Goal: Task Accomplishment & Management: Complete application form

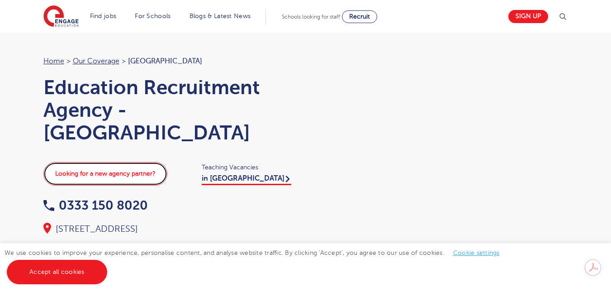
click at [148, 168] on link "Looking for a new agency partner?" at bounding box center [105, 174] width 124 height 24
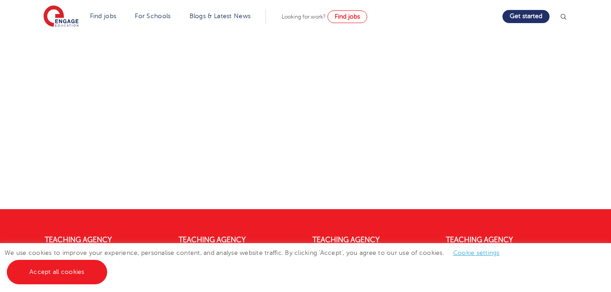
scroll to position [394, 0]
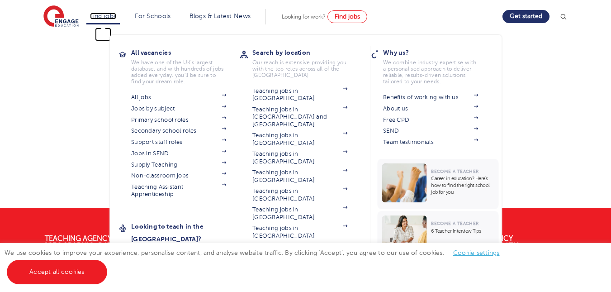
click at [116, 18] on link "Find jobs" at bounding box center [103, 16] width 27 height 7
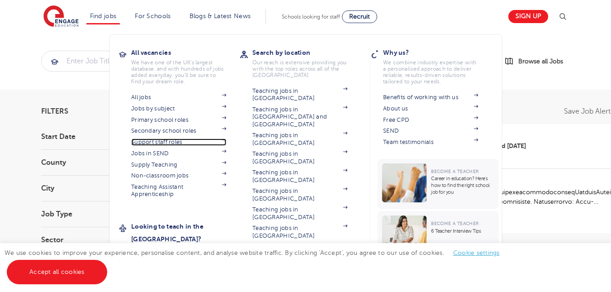
click at [221, 144] on span at bounding box center [220, 141] width 14 height 7
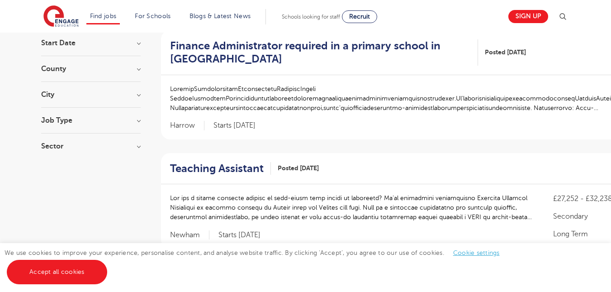
scroll to position [99, 0]
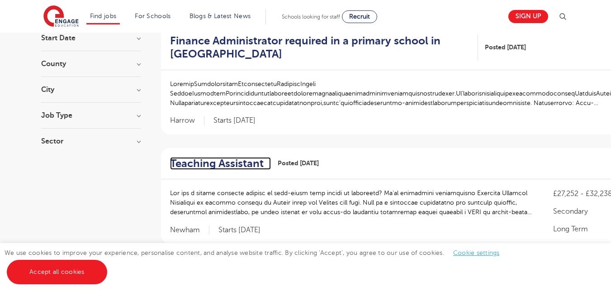
click at [200, 159] on h2 "Teaching Assistant" at bounding box center [217, 163] width 94 height 13
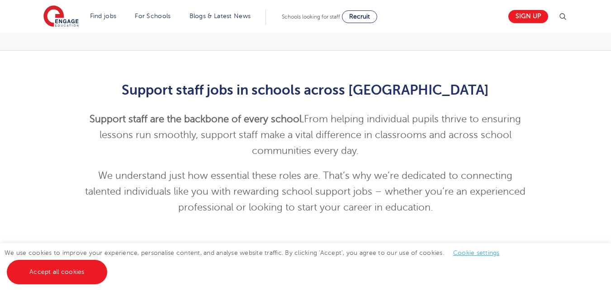
scroll to position [211, 0]
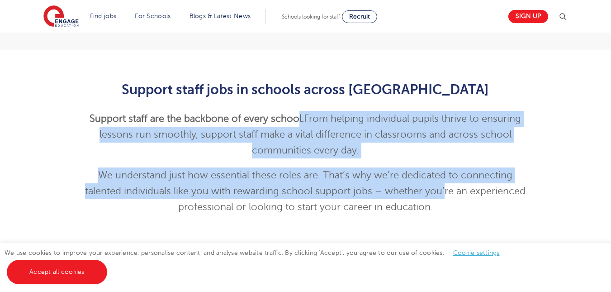
drag, startPoint x: 297, startPoint y: 115, endPoint x: 445, endPoint y: 180, distance: 161.7
click at [445, 180] on div "Support staff jobs in schools across England Support staff are the backbone of …" at bounding box center [306, 148] width 444 height 133
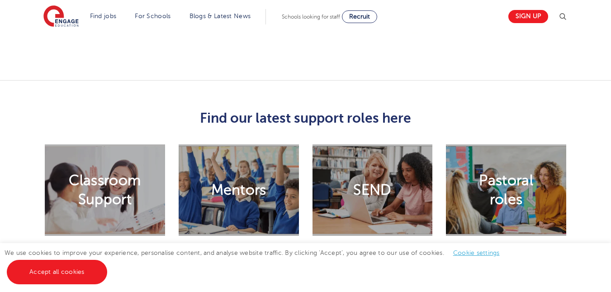
scroll to position [680, 0]
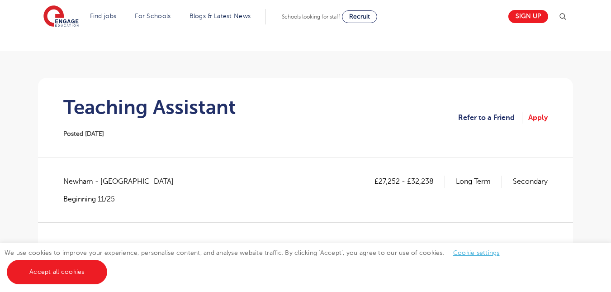
scroll to position [39, 0]
click at [538, 116] on link "Apply" at bounding box center [538, 118] width 19 height 12
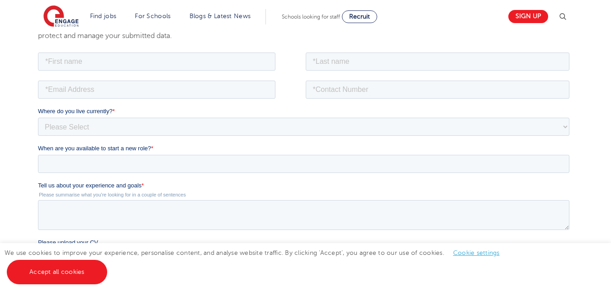
scroll to position [145, 0]
click at [130, 52] on input "text" at bounding box center [157, 59] width 238 height 18
drag, startPoint x: 130, startPoint y: 52, endPoint x: 120, endPoint y: 81, distance: 30.6
click at [120, 81] on form "Job Position Job Sector Job ID Job Number Job Owner Where do you live currently…" at bounding box center [305, 212] width 535 height 328
type input "Yedidya"
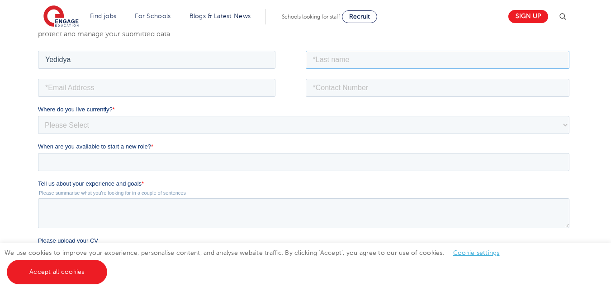
drag, startPoint x: 330, startPoint y: 54, endPoint x: 377, endPoint y: 81, distance: 54.5
click at [377, 81] on form "Job Position Job Sector Job ID Job Number Job Owner Yedidya Where do you live c…" at bounding box center [305, 212] width 535 height 328
type input "Eyala"
click at [306, 89] on input "tel" at bounding box center [438, 87] width 264 height 18
type input "+447771062686"
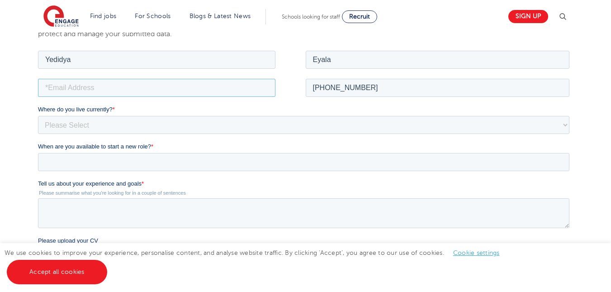
click at [215, 91] on input "email" at bounding box center [157, 87] width 238 height 18
type input "yedesgraces@hotmail.com"
click at [143, 120] on select "Please Select UK Canada Ireland Australia New Zealand Europe USA South Africa J…" at bounding box center [304, 124] width 532 height 18
select select "UK"
click at [38, 115] on select "Please Select UK Canada Ireland Australia New Zealand Europe USA South Africa J…" at bounding box center [304, 124] width 532 height 18
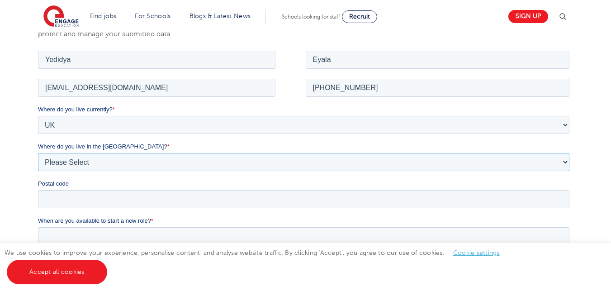
click at [87, 167] on select "Please Select Overseas Barnsley Bedfordshire Berkshire Bournemouth Bracknell Fo…" at bounding box center [304, 162] width 532 height 18
select select "London"
click at [38, 153] on select "Please Select Overseas Barnsley Bedfordshire Berkshire Bournemouth Bracknell Fo…" at bounding box center [304, 162] width 532 height 18
click at [81, 188] on div "Postal code" at bounding box center [305, 193] width 535 height 29
click at [80, 203] on input "Postal code" at bounding box center [304, 199] width 532 height 18
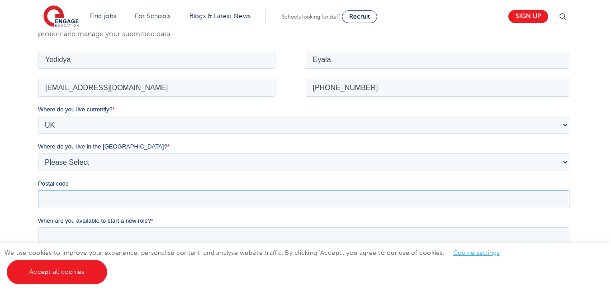
type input "E6 2SR"
click at [100, 231] on input "When are you available to start a new role? *" at bounding box center [304, 236] width 532 height 18
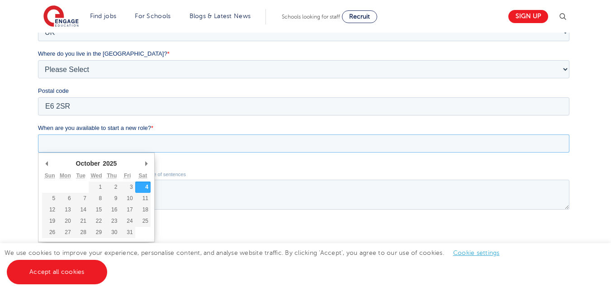
scroll to position [265, 0]
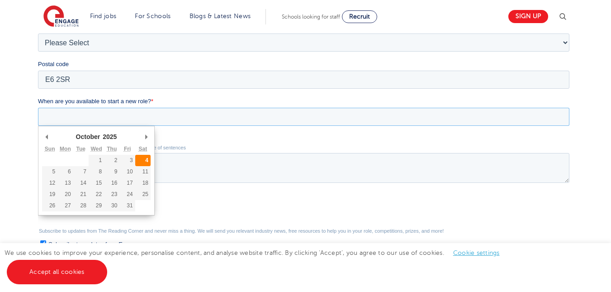
type div "2025-10-04"
type input "2025/10/04"
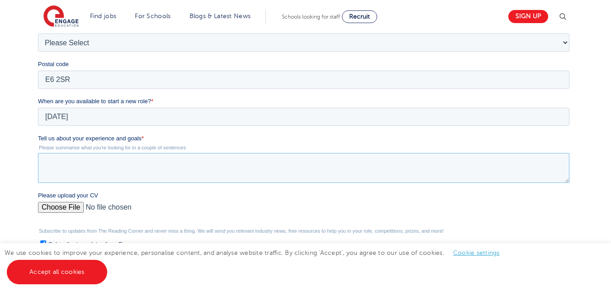
click at [122, 163] on textarea "Tell us about your experience and goals *" at bounding box center [304, 168] width 532 height 30
click at [61, 207] on div "Please upload your CV" at bounding box center [305, 205] width 535 height 29
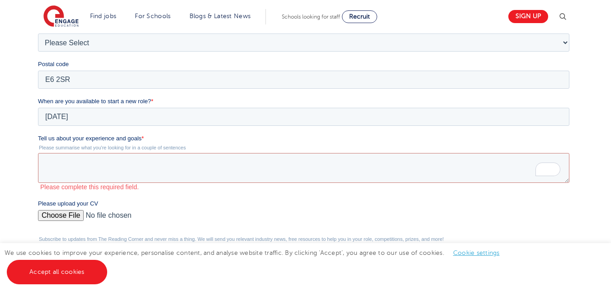
click at [60, 215] on input "Please upload your CV" at bounding box center [304, 219] width 532 height 18
type input "C:\fakepath\Yedidya Eyala CV TA.pdf"
click at [219, 166] on textarea "Tell us about your experience and goals *" at bounding box center [304, 168] width 532 height 30
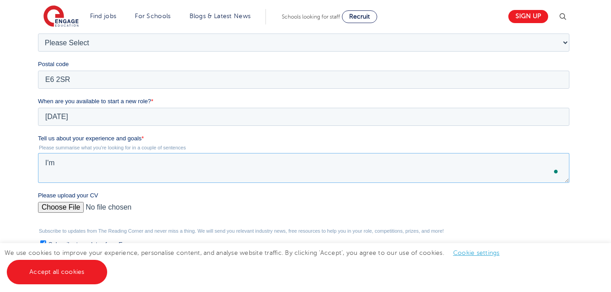
type textarea "I'm"
drag, startPoint x: 233, startPoint y: 157, endPoint x: 40, endPoint y: 148, distance: 192.6
click at [40, 148] on div "Tell us about your experience and goals * Please summarise what you're looking …" at bounding box center [305, 158] width 535 height 49
click at [161, 163] on textarea "My experience working with youths isn't extensive" at bounding box center [304, 168] width 532 height 30
click at [154, 164] on textarea "My experience working with youths isn't extensive" at bounding box center [304, 168] width 532 height 30
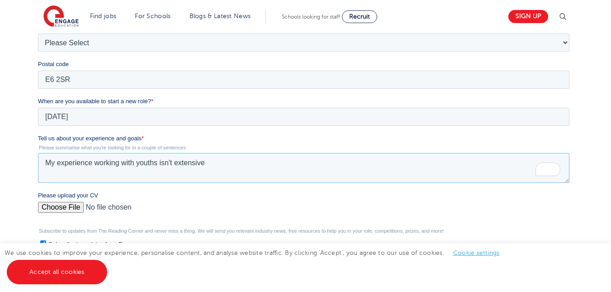
click at [157, 163] on textarea "My experience working with youths isn't extensive" at bounding box center [304, 168] width 532 height 30
click at [258, 164] on textarea "My experience working with youths professionally isn't extensive" at bounding box center [304, 168] width 532 height 30
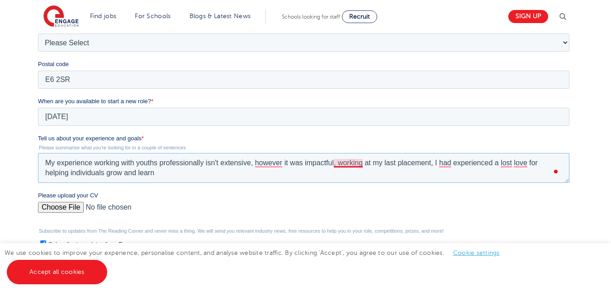
click at [350, 163] on textarea "My experience working with youths professionally isn't extensive, however it wa…" at bounding box center [304, 168] width 532 height 30
click at [429, 162] on textarea "My experience working with youths professionally isn't extensive, however it wa…" at bounding box center [304, 168] width 532 height 30
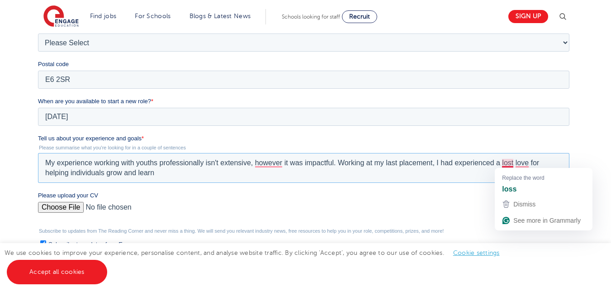
click at [497, 162] on textarea "My experience working with youths professionally isn't extensive, however it wa…" at bounding box center [304, 168] width 532 height 30
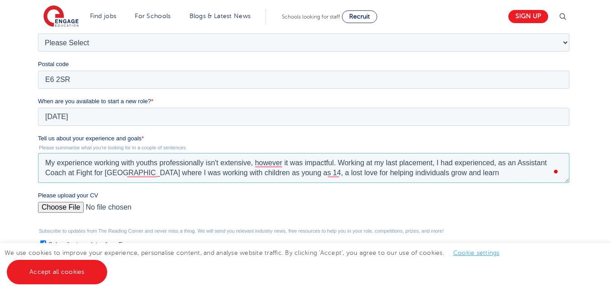
drag, startPoint x: 494, startPoint y: 162, endPoint x: 435, endPoint y: 159, distance: 58.4
click at [435, 159] on textarea "My experience working with youths professionally isn't extensive, however it wa…" at bounding box center [304, 168] width 532 height 30
click at [260, 172] on textarea "My experience working with youths professionally isn't extensive, however it wa…" at bounding box center [304, 168] width 532 height 30
drag, startPoint x: 330, startPoint y: 173, endPoint x: 336, endPoint y: 169, distance: 7.1
click at [336, 169] on textarea "My experience working with youths professionally isn't extensive, however it wa…" at bounding box center [304, 168] width 532 height 30
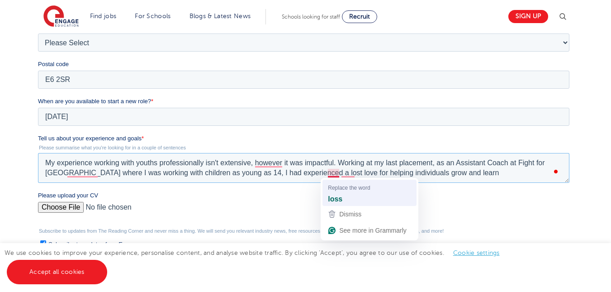
click at [336, 194] on strong "loss" at bounding box center [335, 199] width 14 height 10
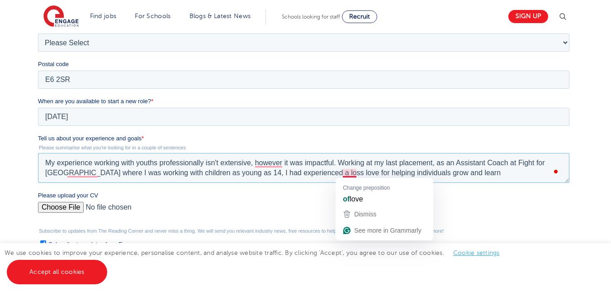
click at [351, 173] on textarea "My experience working with youths professionally isn't extensive, however it wa…" at bounding box center [304, 168] width 532 height 30
click at [340, 174] on textarea "My experience working with youths professionally isn't extensive, however it wa…" at bounding box center [304, 168] width 532 height 30
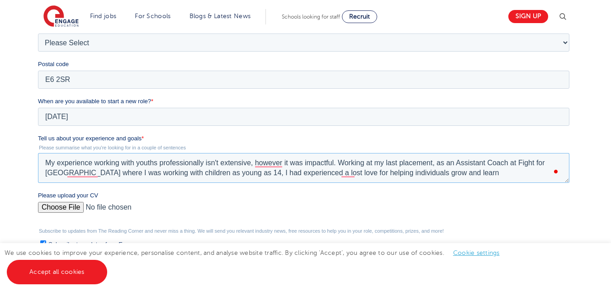
click at [482, 171] on textarea "My experience working with youths professionally isn't extensive, however it wa…" at bounding box center [304, 168] width 532 height 30
click at [276, 161] on textarea "My experience working with youths professionally isn't extensive, however it wa…" at bounding box center [304, 168] width 532 height 30
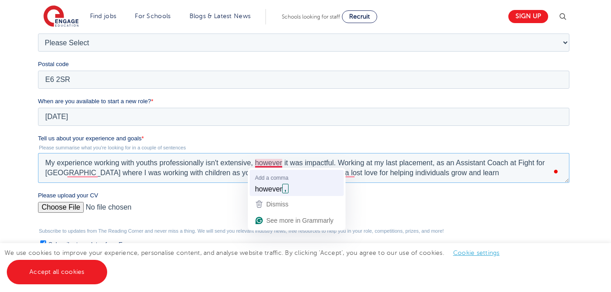
click at [289, 181] on span "Add a comma" at bounding box center [271, 177] width 33 height 9
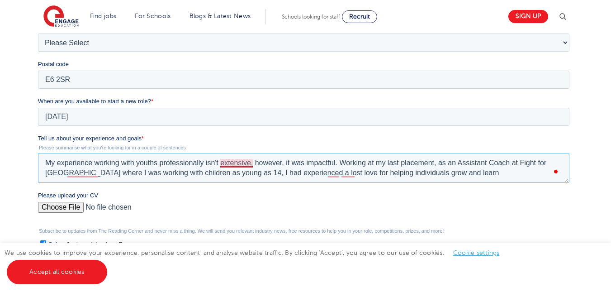
click at [236, 161] on textarea "My experience working with youths professionally isn't extensive, however, it w…" at bounding box center [304, 168] width 532 height 30
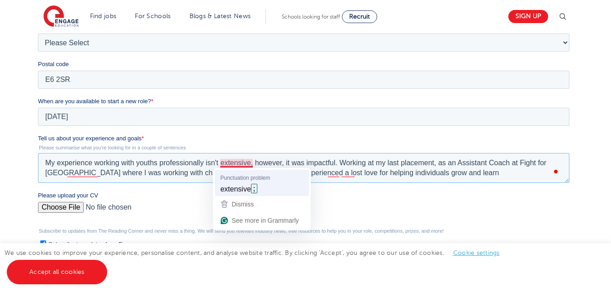
click at [244, 191] on span "extensive" at bounding box center [235, 189] width 31 height 10
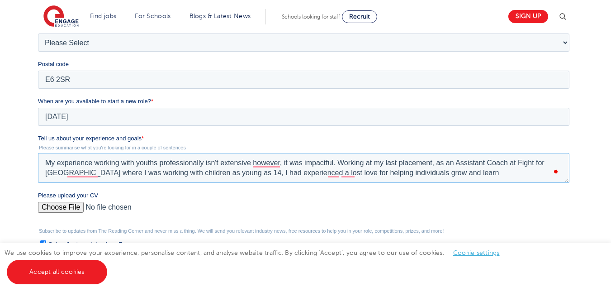
click at [496, 171] on textarea "My experience working with youths professionally isn't extensive however, it wa…" at bounding box center [304, 168] width 532 height 30
click at [275, 165] on textarea "My experience working with youths professionally isn't extensive however, it wa…" at bounding box center [304, 168] width 532 height 30
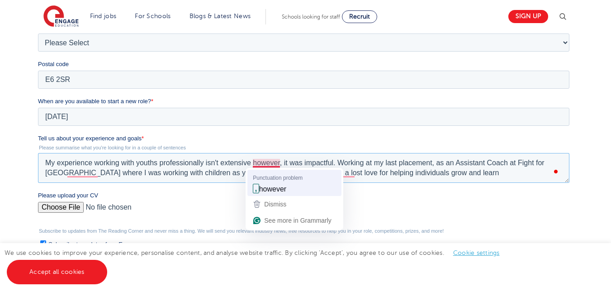
click at [282, 185] on span "however" at bounding box center [272, 189] width 27 height 10
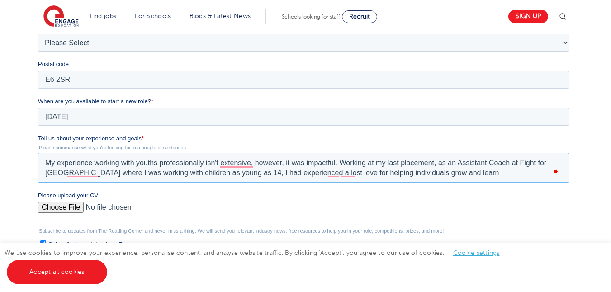
click at [232, 158] on textarea "My experience working with youths professionally isn't extensive, however, it w…" at bounding box center [304, 168] width 532 height 30
click at [232, 162] on textarea "My experience working with youths professionally isn't extensive, however, it w…" at bounding box center [304, 168] width 532 height 30
click at [263, 165] on textarea "My experience working with youths professionally isn't extensive however, it wa…" at bounding box center [304, 168] width 532 height 30
click at [483, 172] on textarea "My experience working with youths professionally isn't extensive however, it wa…" at bounding box center [304, 168] width 532 height 30
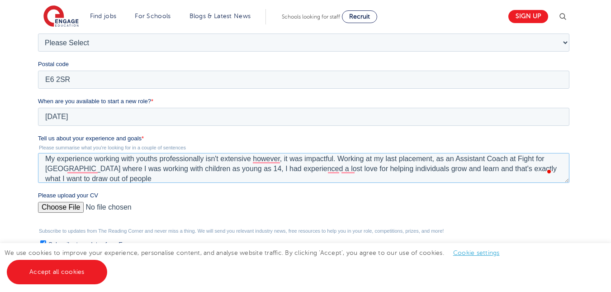
click at [373, 176] on textarea "My experience working with youths professionally isn't extensive however, it wa…" at bounding box center [304, 168] width 532 height 30
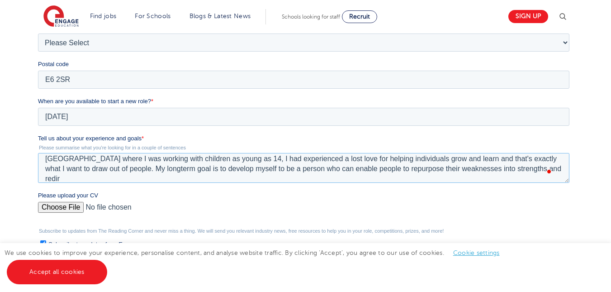
scroll to position [14, 0]
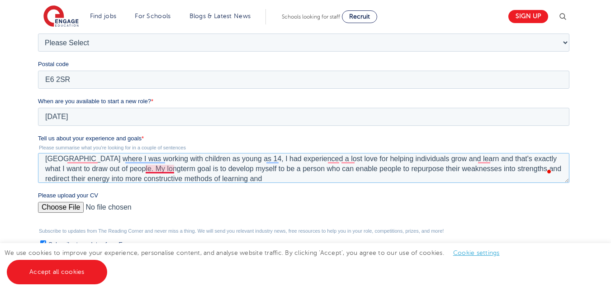
click at [156, 172] on textarea "My experience working with youths professionally isn't extensive however, it wa…" at bounding box center [304, 168] width 532 height 30
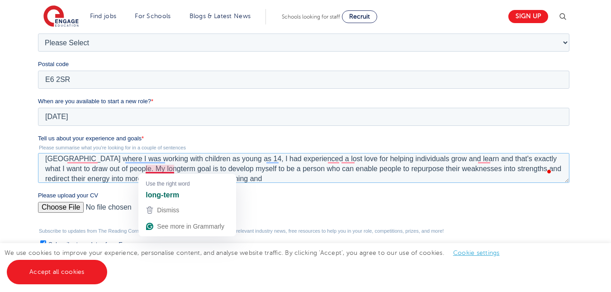
click at [158, 167] on textarea "My experience working with youths professionally isn't extensive however, it wa…" at bounding box center [304, 168] width 532 height 30
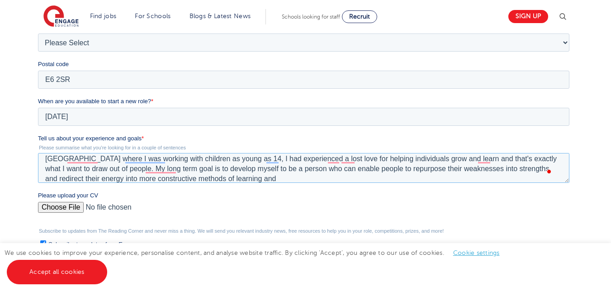
click at [270, 180] on textarea "My experience working with youths professionally isn't extensive however, it wa…" at bounding box center [304, 168] width 532 height 30
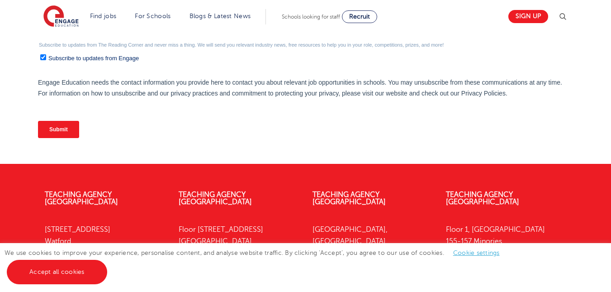
scroll to position [448, 0]
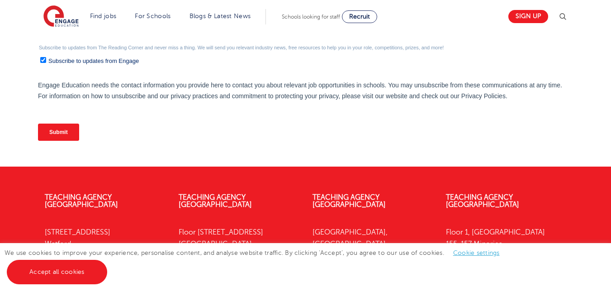
type textarea "My experience working with youths professionally isn't extensive however, it wa…"
click at [109, 57] on span "Subscribe to updates from Engage" at bounding box center [93, 60] width 91 height 7
click at [46, 57] on input "Subscribe to updates from Engage" at bounding box center [43, 60] width 6 height 6
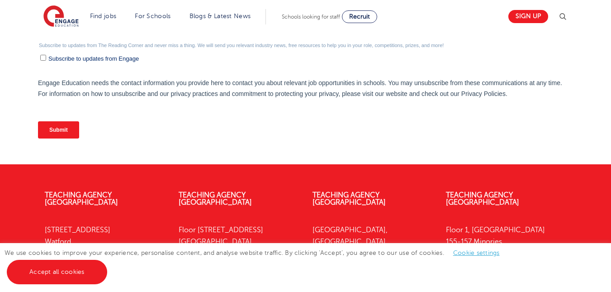
scroll to position [411, 0]
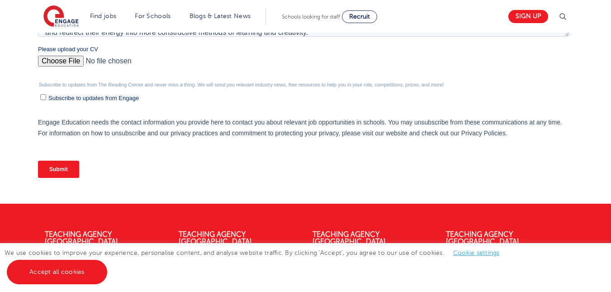
click at [88, 97] on span "Subscribe to updates from Engage" at bounding box center [93, 98] width 91 height 7
click at [46, 97] on input "Subscribe to updates from Engage" at bounding box center [43, 97] width 6 height 6
click at [97, 98] on span "Subscribe to updates from Engage" at bounding box center [93, 98] width 91 height 7
click at [46, 98] on input "Subscribe to updates from Engage" at bounding box center [43, 97] width 6 height 6
checkbox input "false"
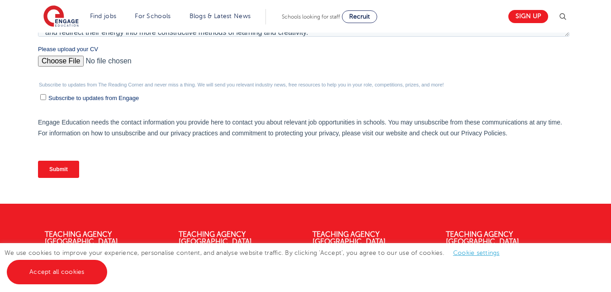
click at [70, 169] on input "Submit" at bounding box center [58, 169] width 41 height 17
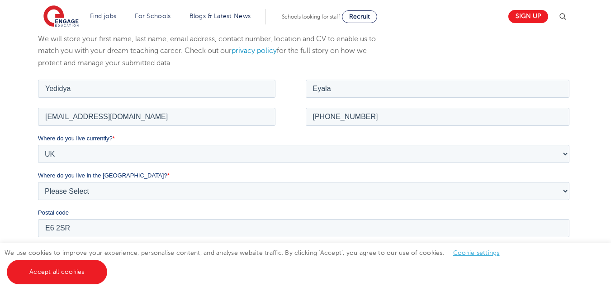
scroll to position [106, 0]
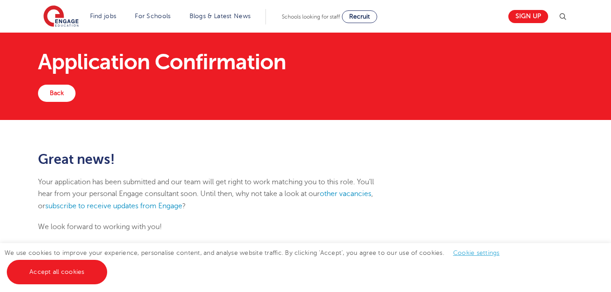
scroll to position [14, 0]
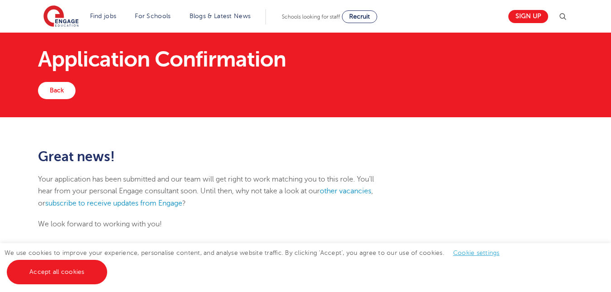
click at [86, 67] on h1 "Application Confirmation" at bounding box center [305, 59] width 535 height 22
